Goal: Register for event/course

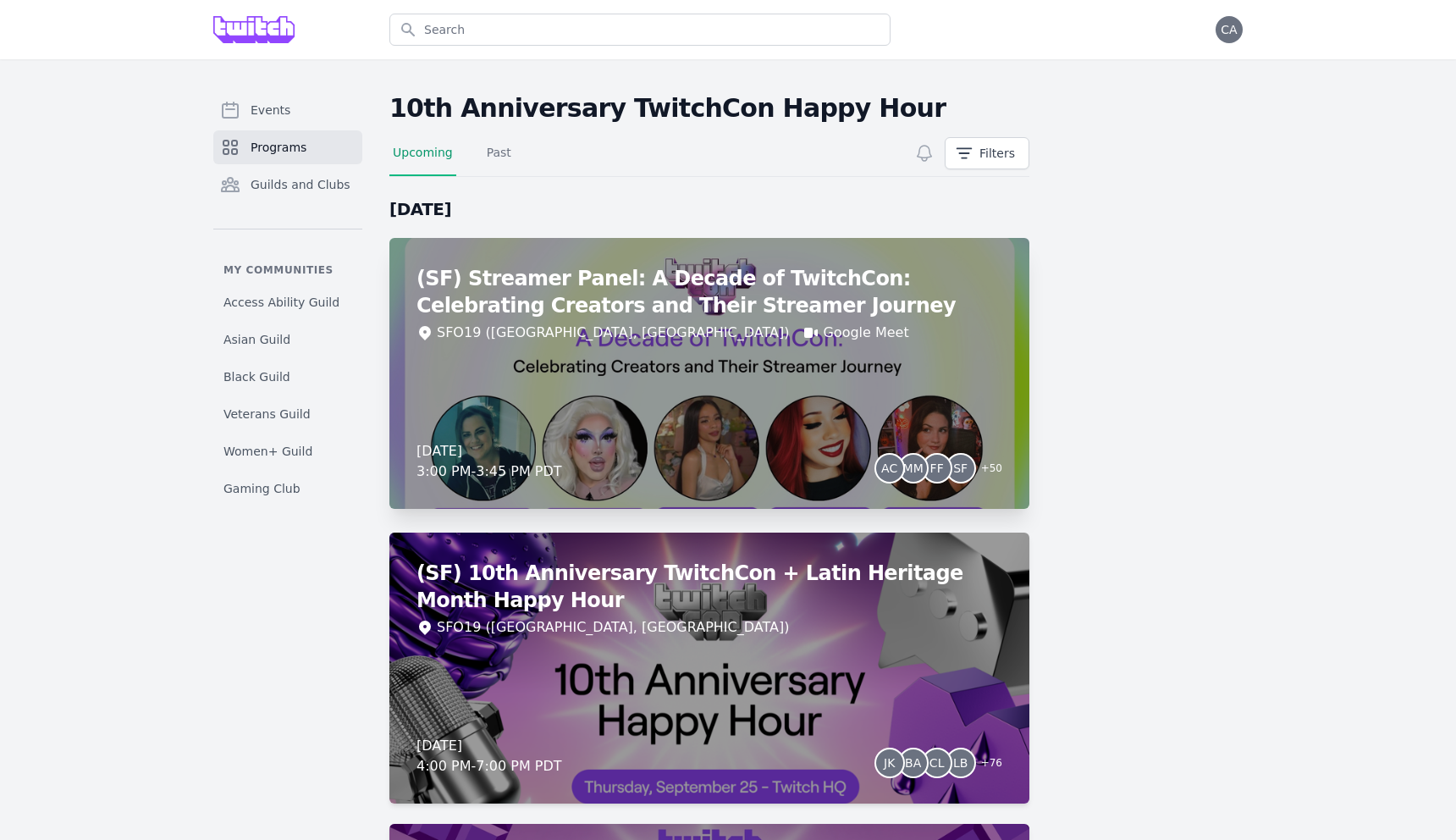
click at [616, 399] on div "(SF) Streamer Panel: A Decade of TwitchCon: Celebrating Creators and Their Stre…" at bounding box center [709, 373] width 640 height 271
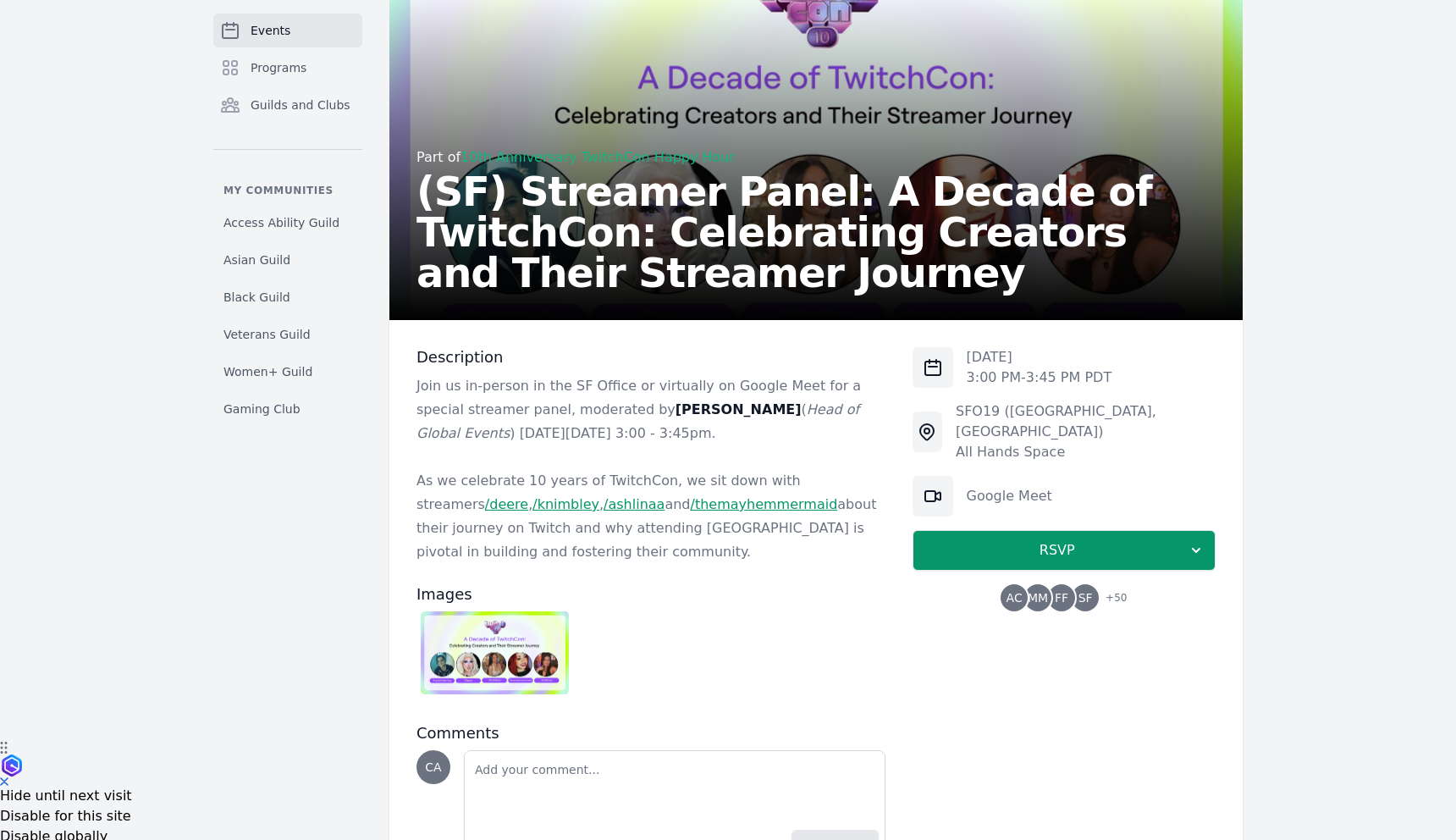
scroll to position [188, 0]
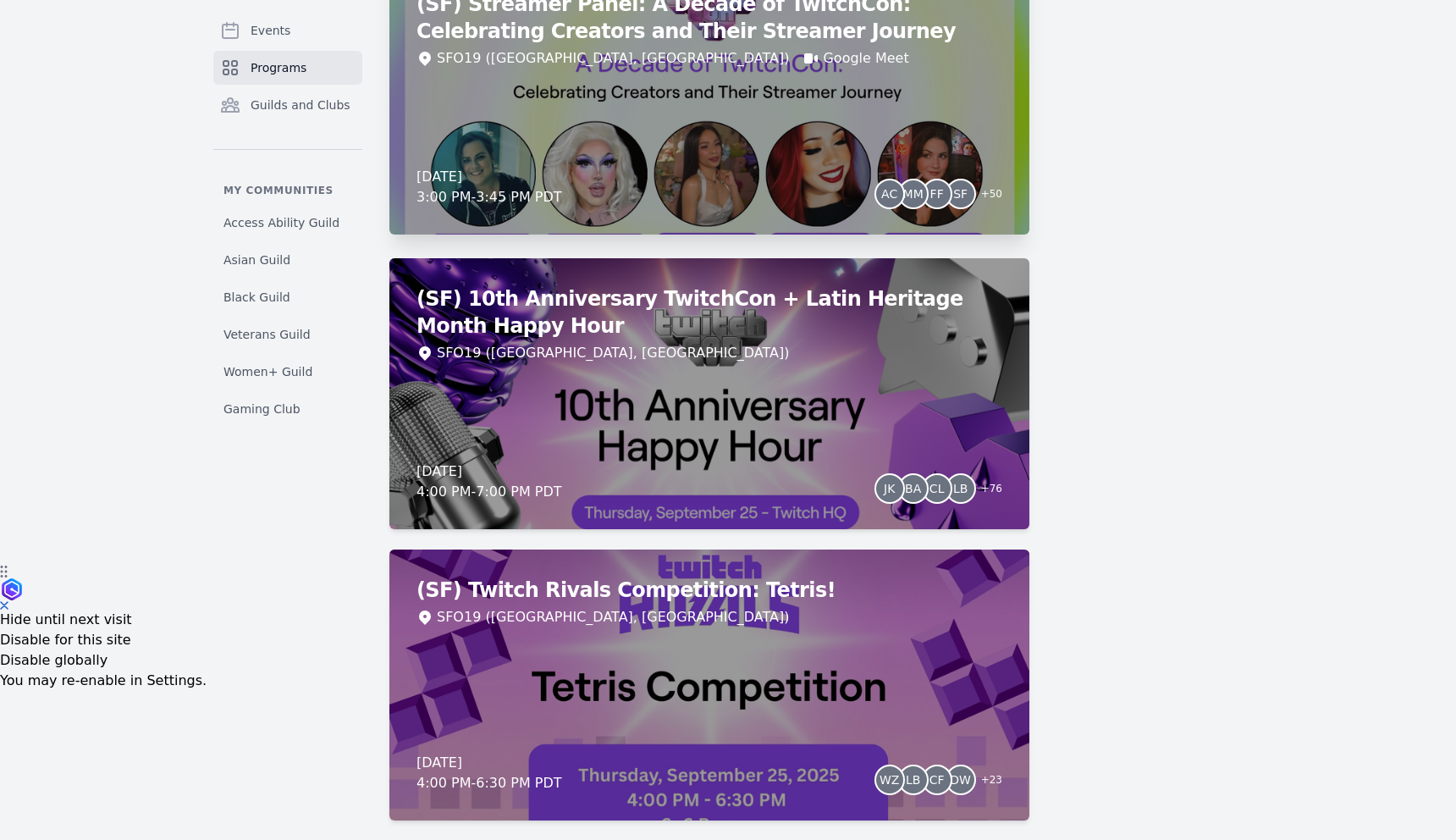
scroll to position [277, 0]
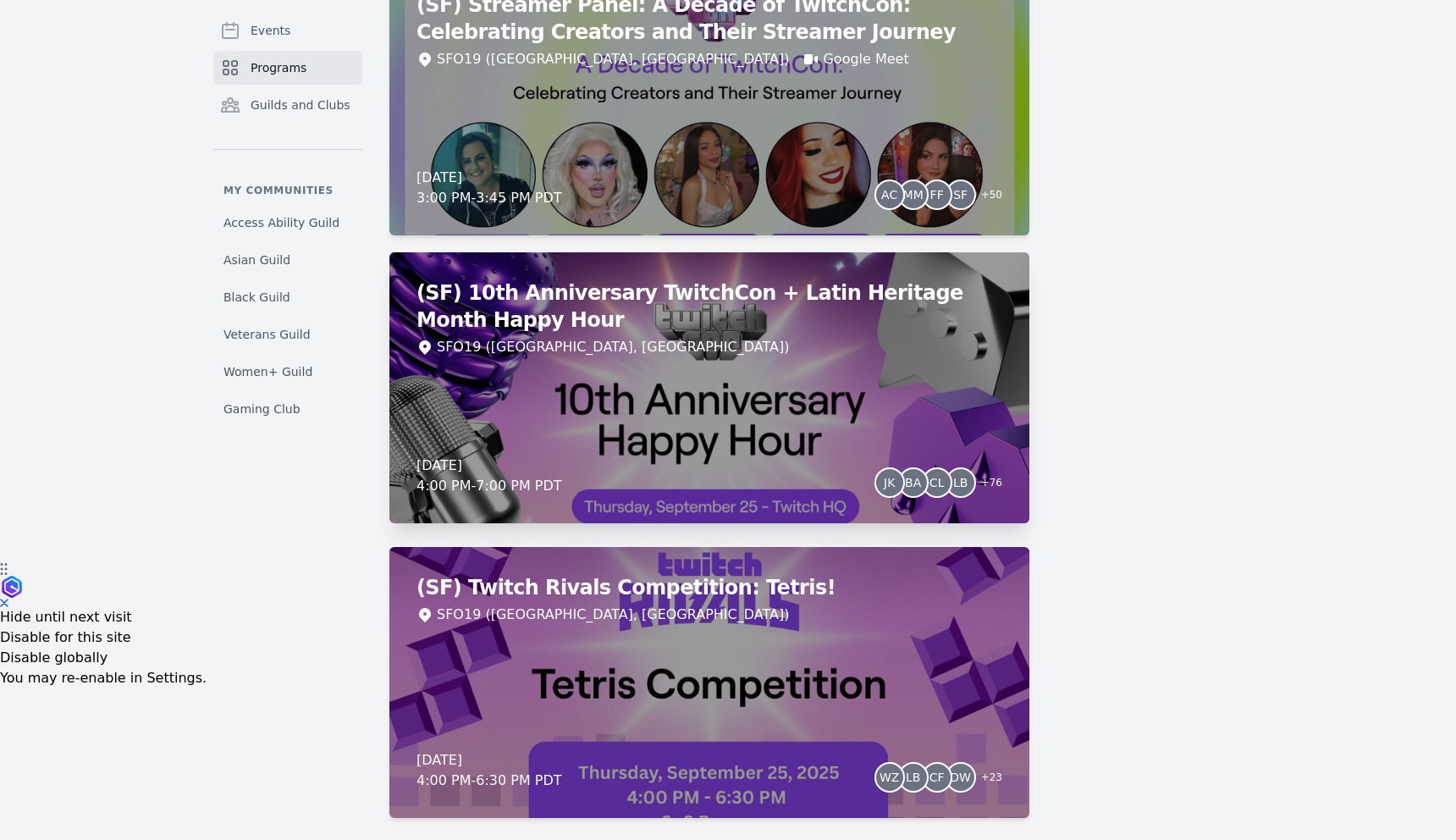
click at [577, 362] on div "(SF) 10th Anniversary TwitchCon + Latin Heritage Month Happy Hour SFO19 ([GEOGR…" at bounding box center [709, 387] width 640 height 271
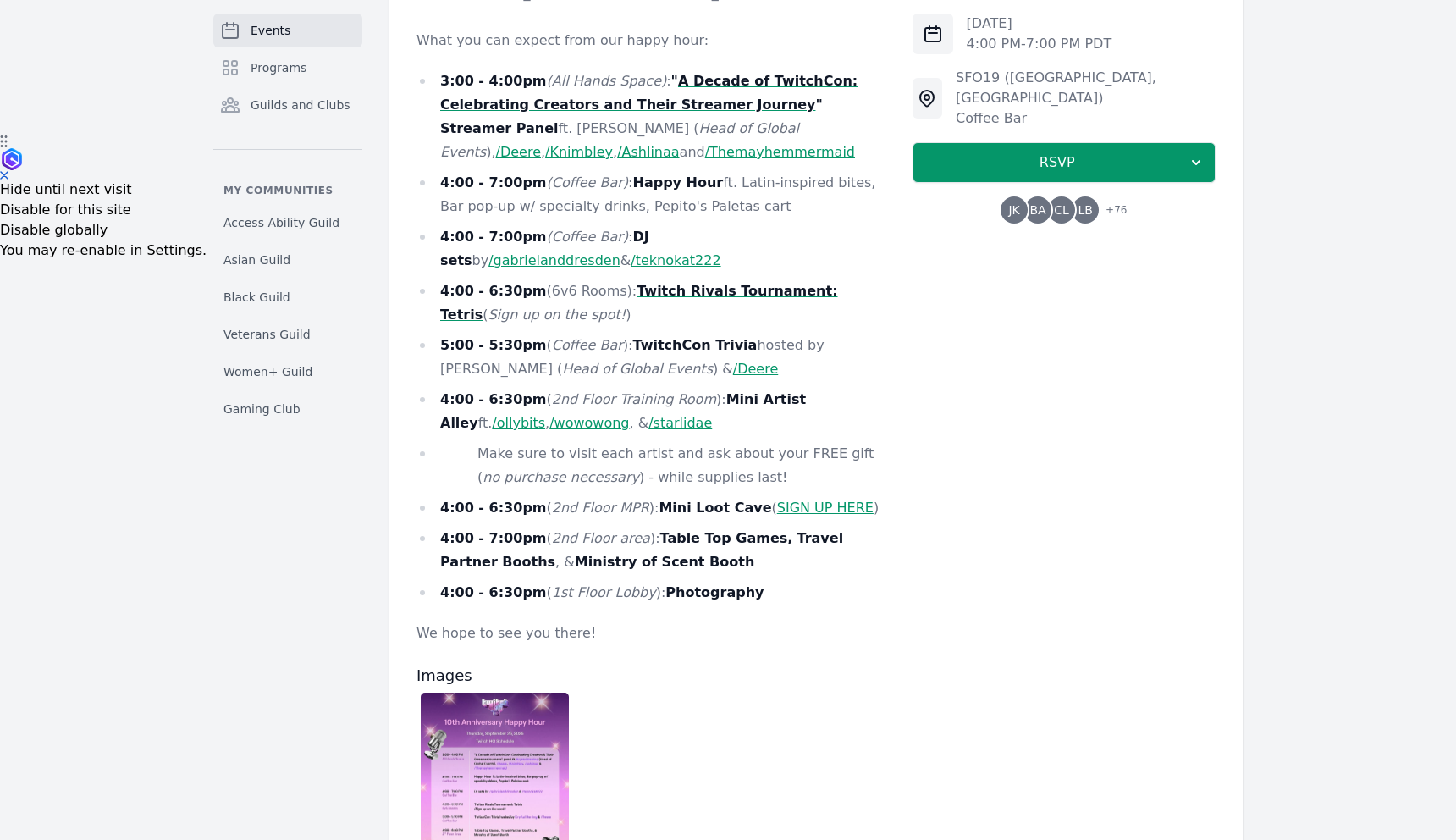
scroll to position [728, 0]
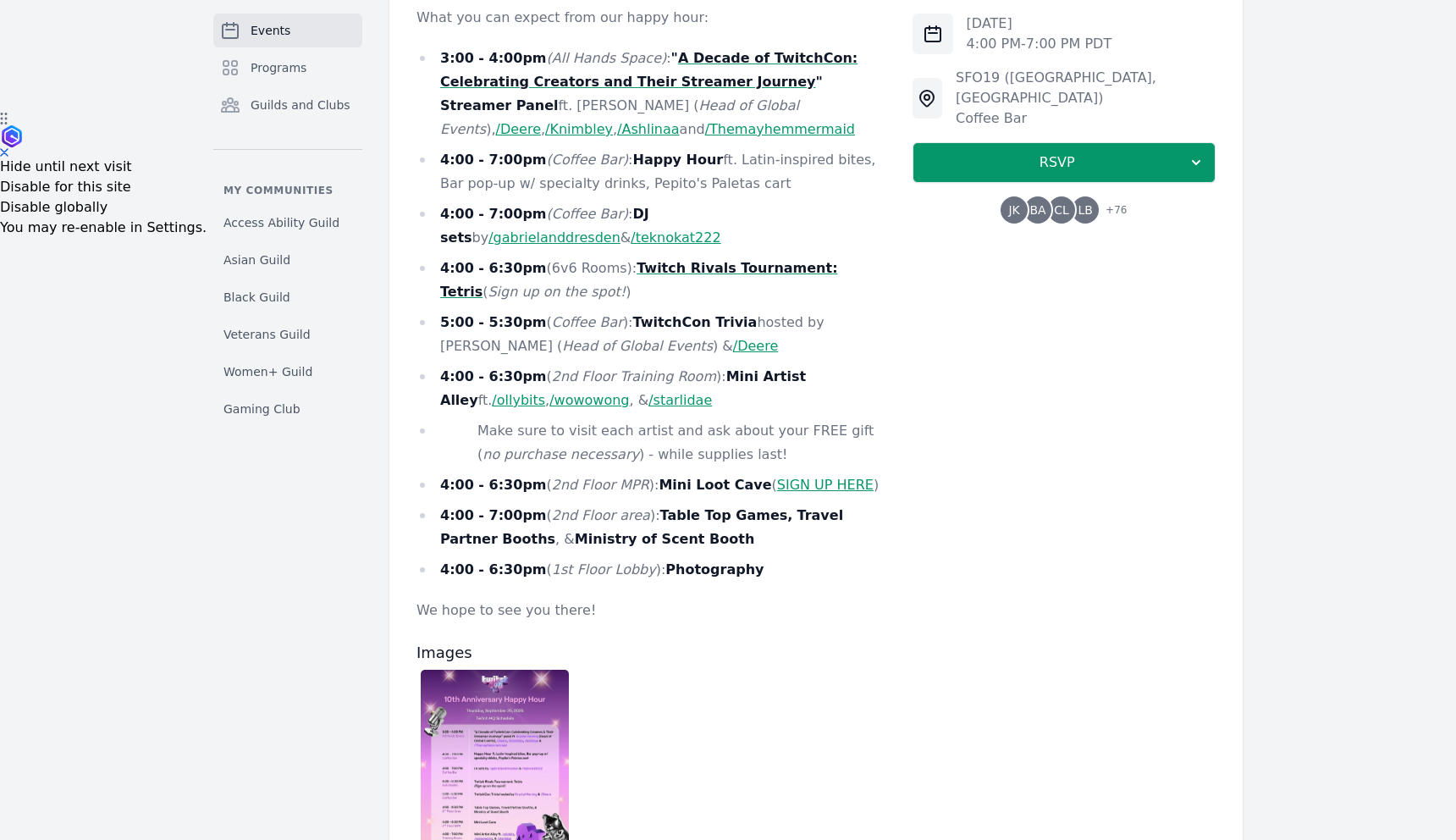
click at [777, 476] on link "SIGN UP HERE" at bounding box center [825, 484] width 97 height 16
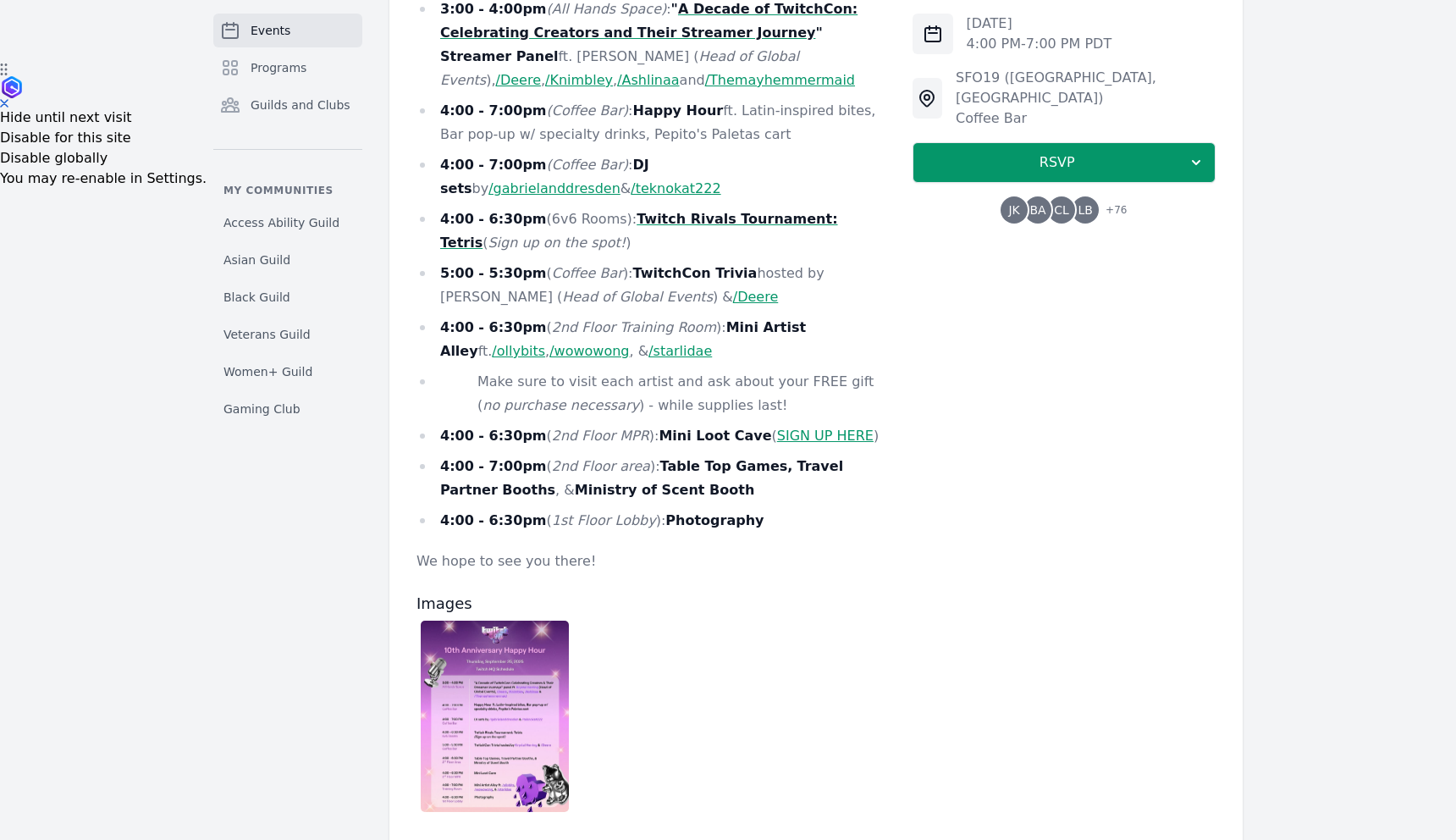
scroll to position [807, 0]
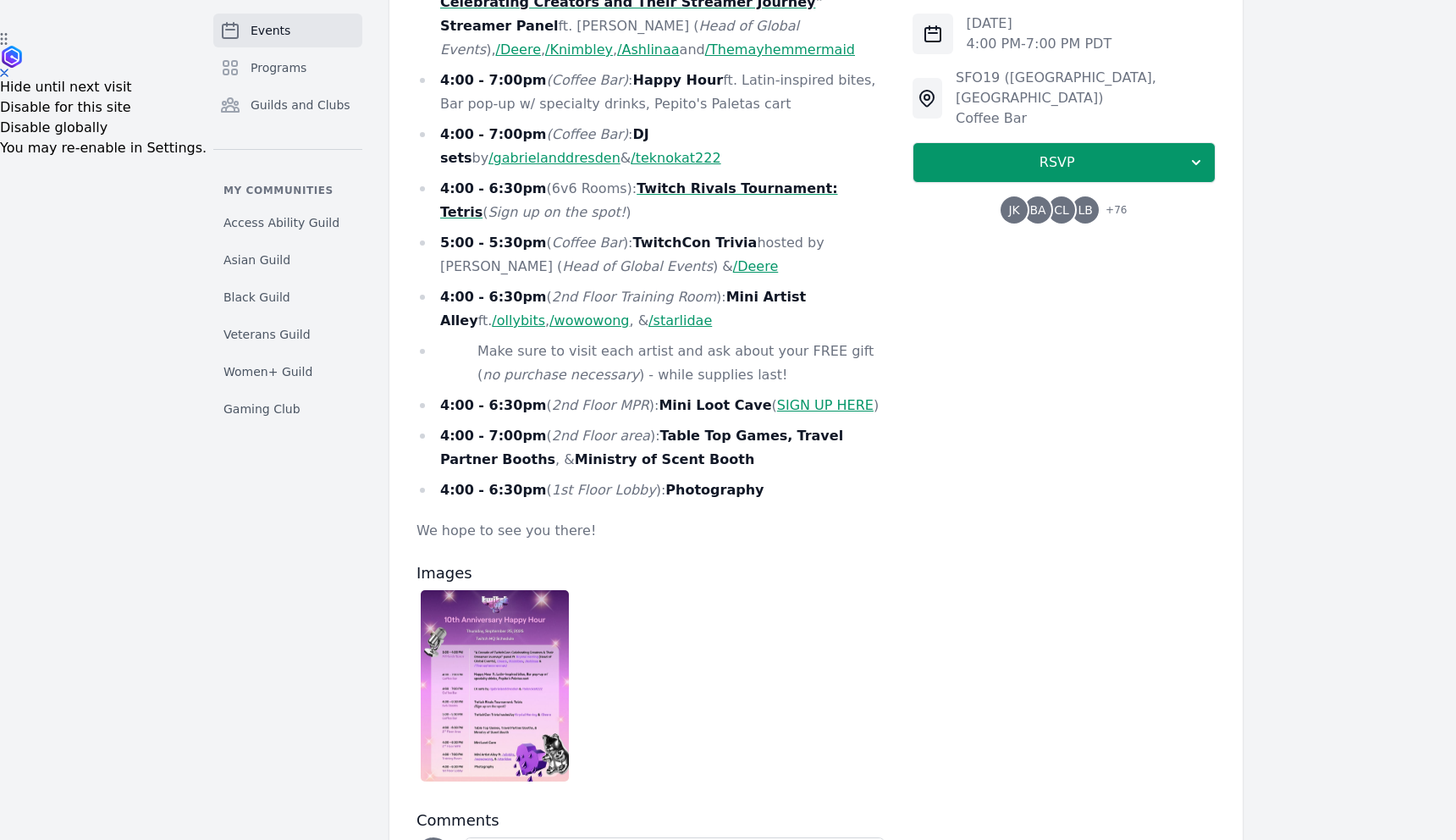
click at [533, 646] on img at bounding box center [494, 686] width 148 height 192
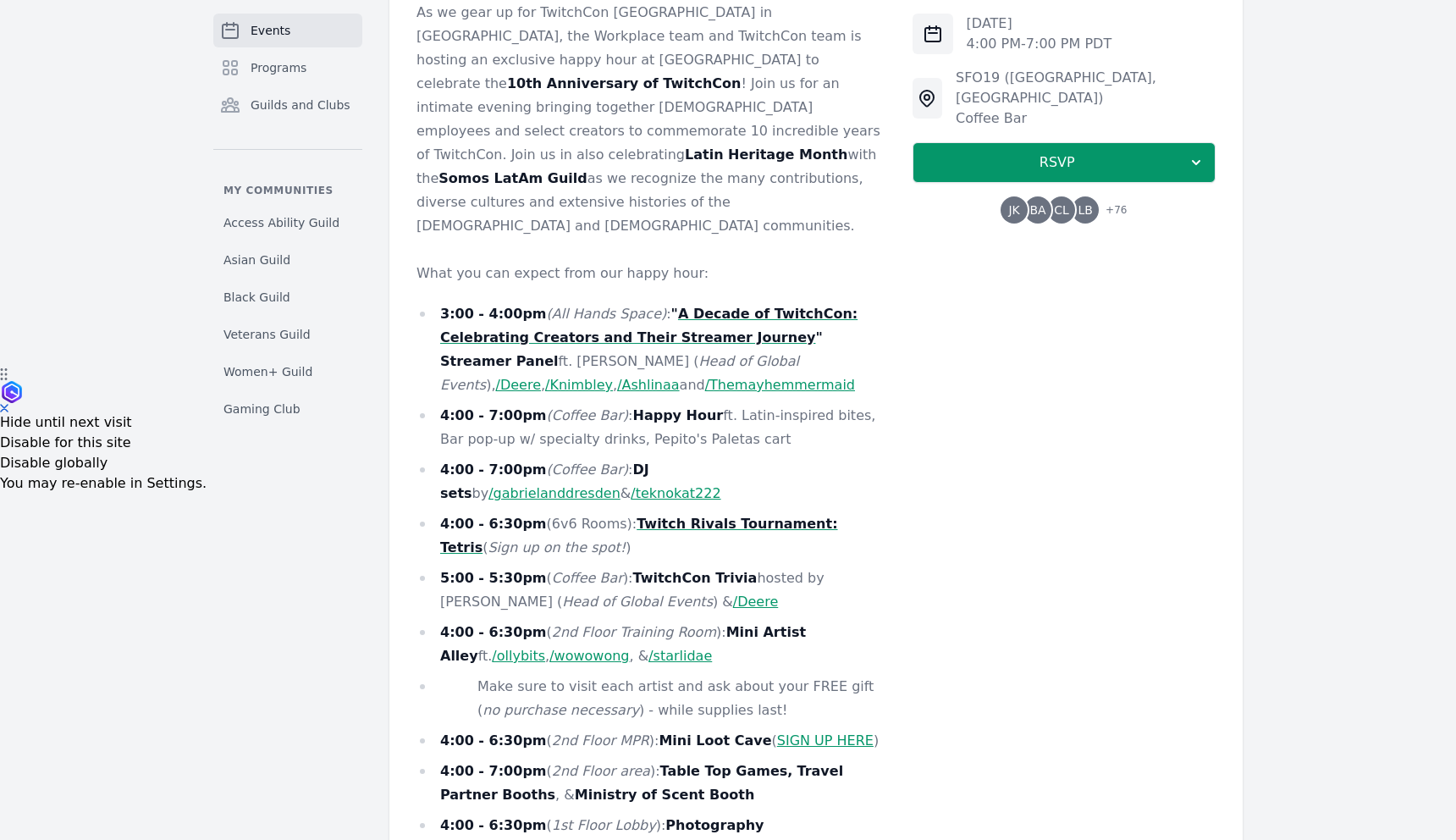
scroll to position [476, 0]
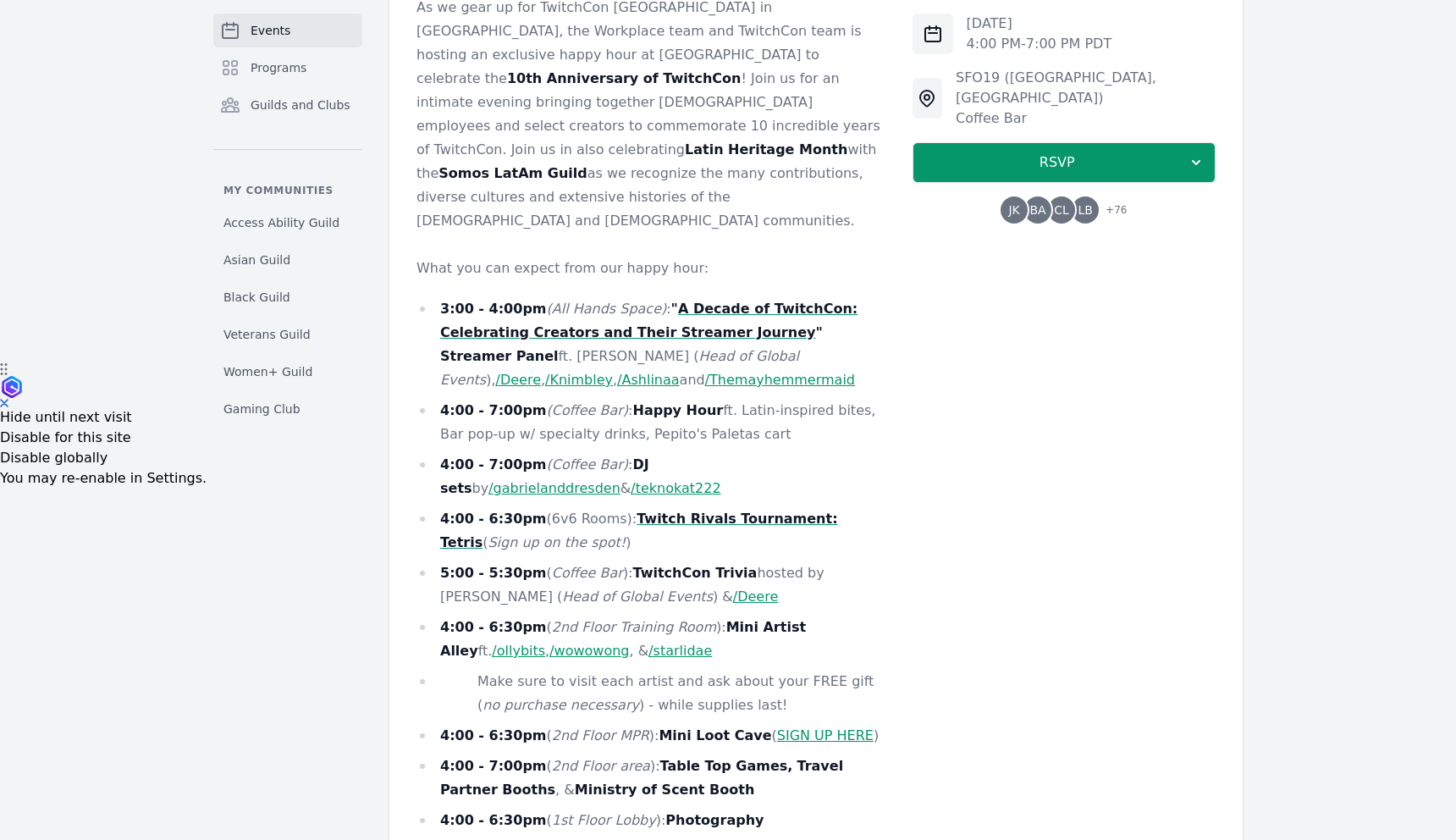
click at [545, 643] on link "/ollybits" at bounding box center [518, 651] width 53 height 16
click at [550, 643] on link "/wowowong" at bounding box center [589, 651] width 80 height 16
click at [648, 643] on link "/starlidae" at bounding box center [680, 651] width 63 height 16
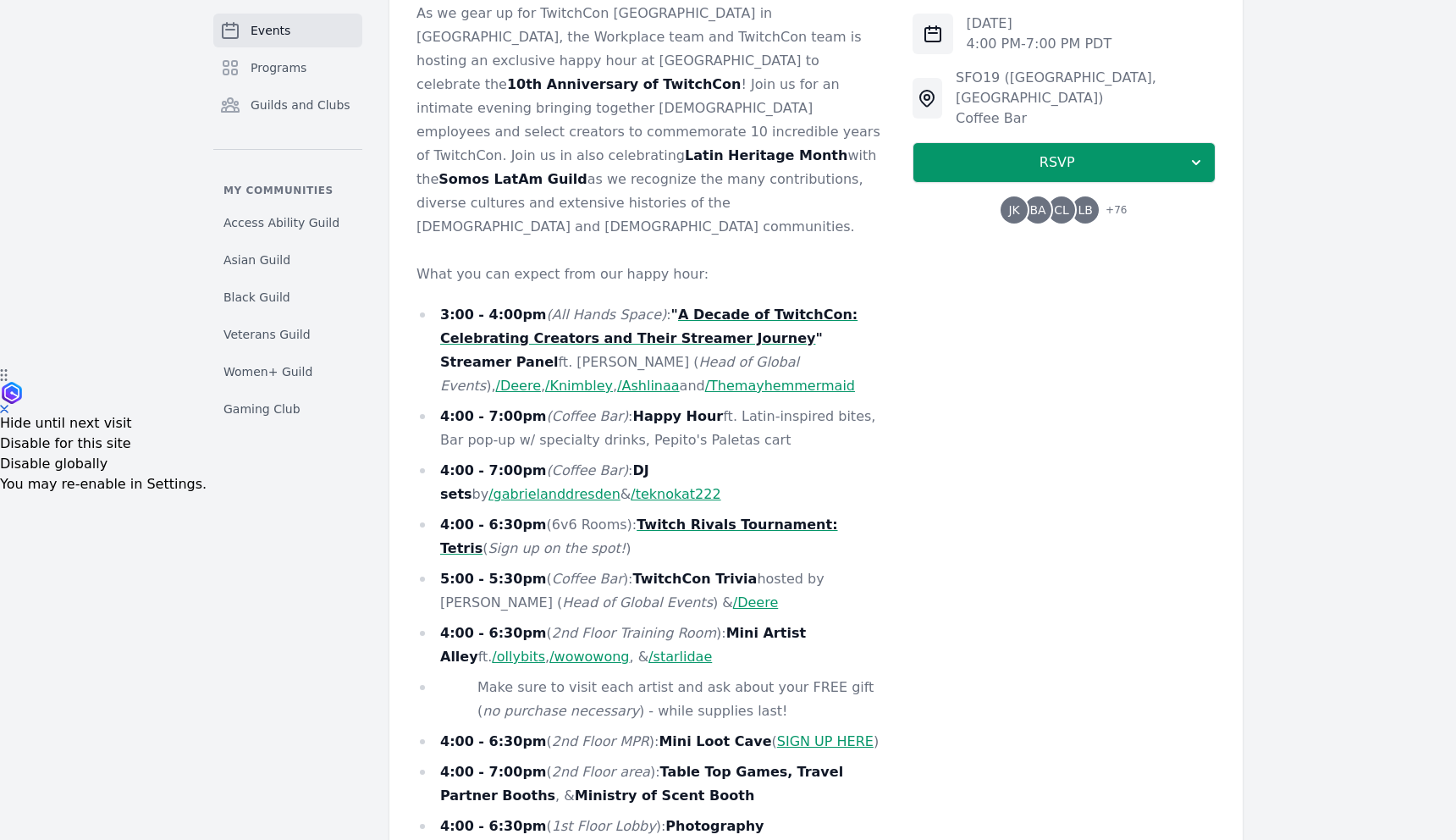
scroll to position [420, 0]
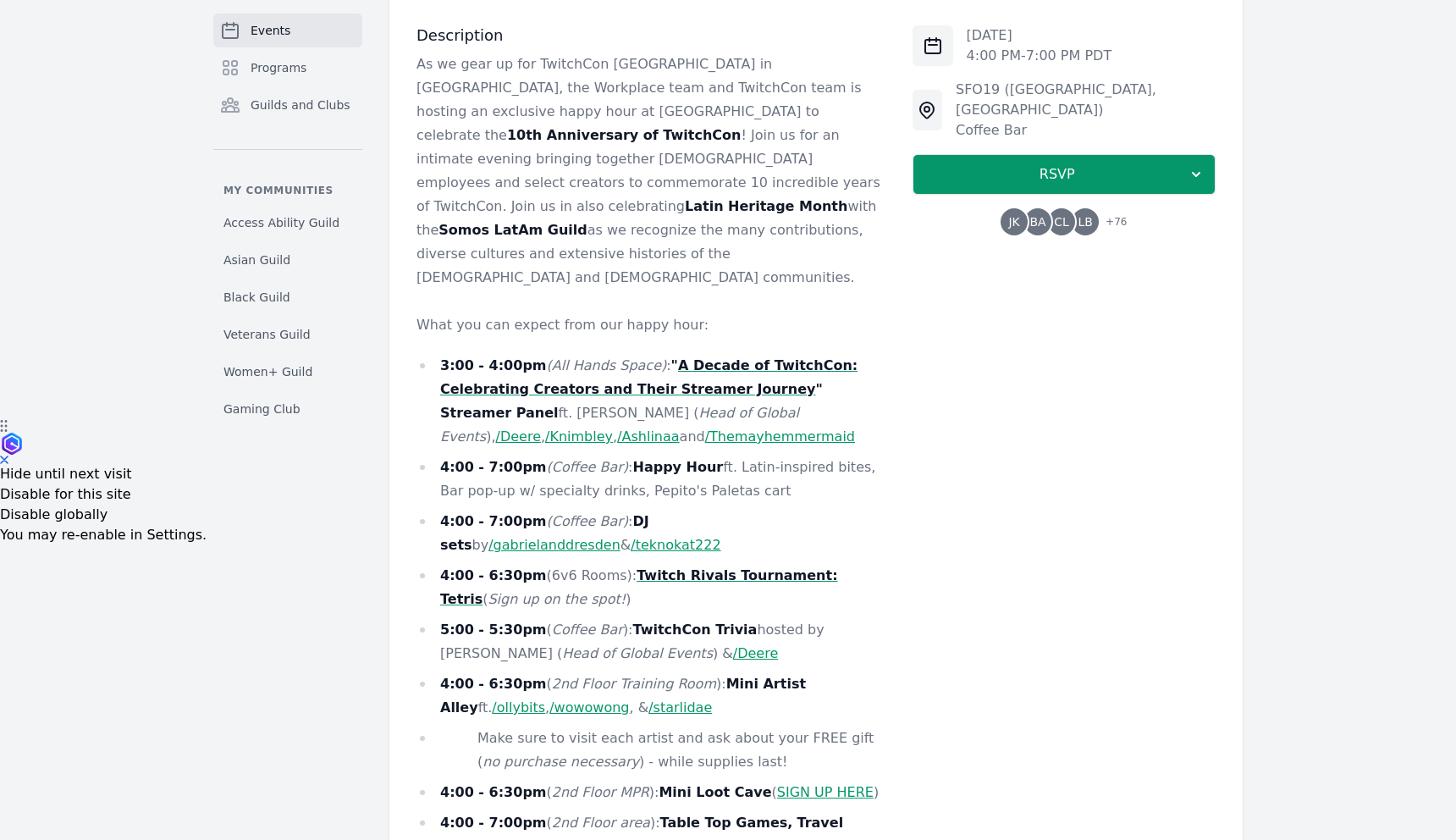
click at [815, 784] on link "SIGN UP HERE" at bounding box center [825, 792] width 97 height 16
